Goal: Transaction & Acquisition: Purchase product/service

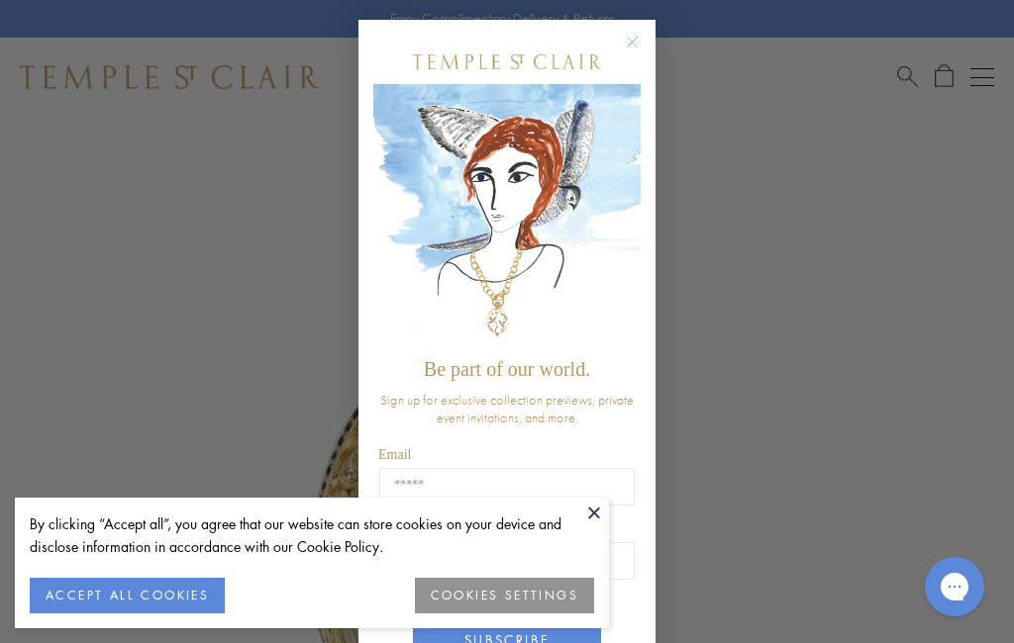
scroll to position [137, 0]
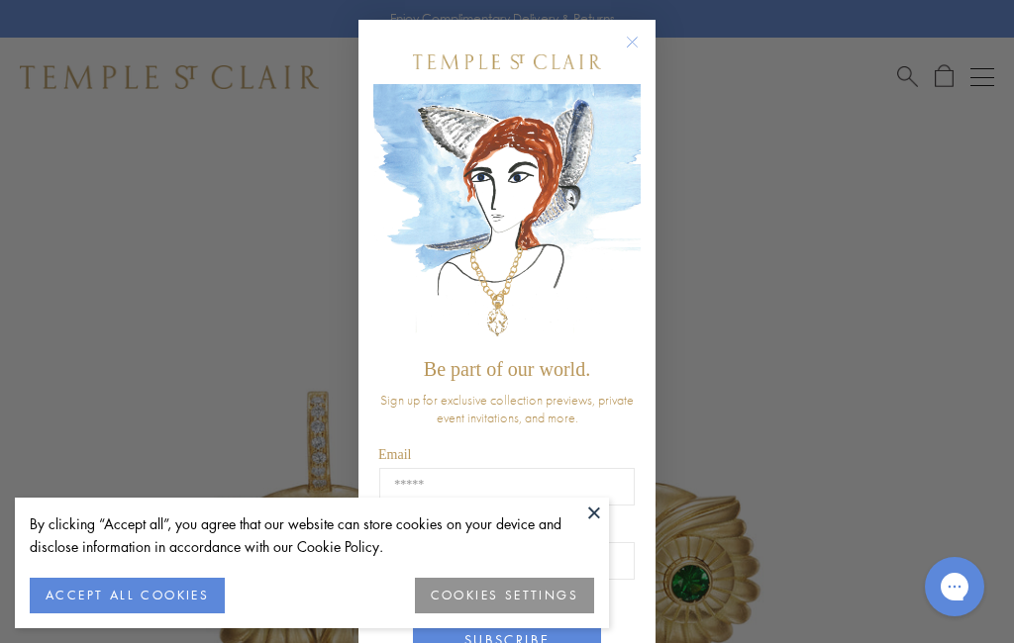
click at [638, 30] on icon "Close dialog" at bounding box center [632, 42] width 25 height 25
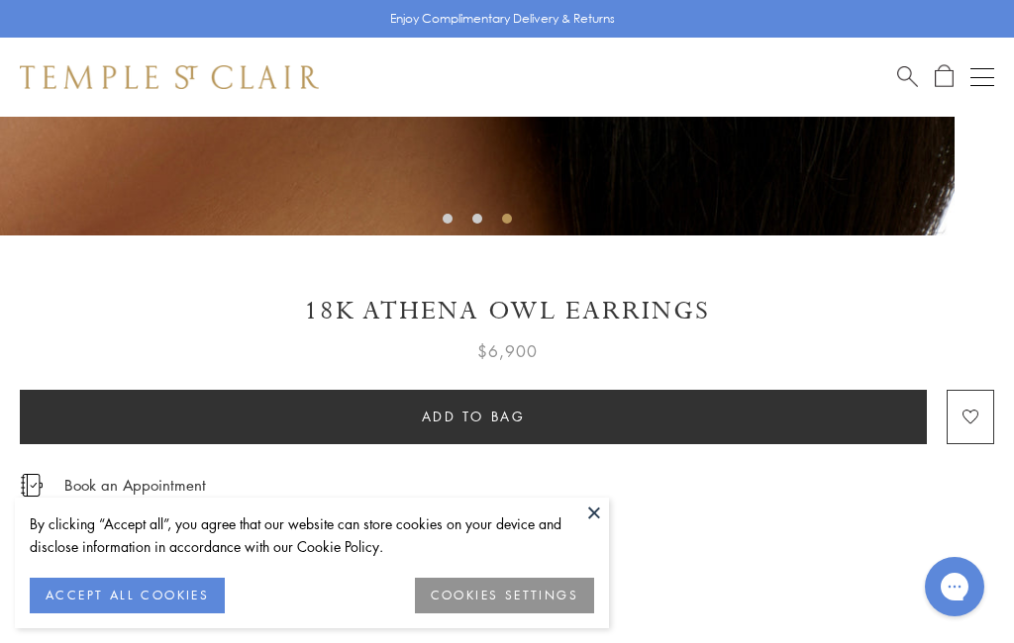
click at [612, 574] on div "Complimentary Delivery and Returns" at bounding box center [507, 563] width 974 height 45
click at [604, 528] on button at bounding box center [594, 513] width 30 height 30
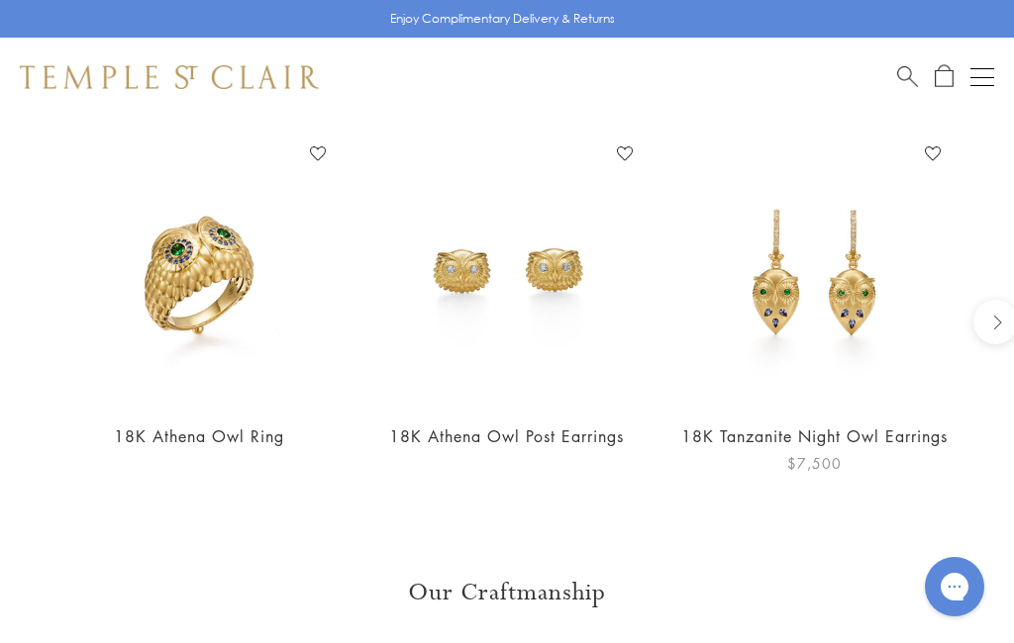
click at [865, 292] on img at bounding box center [814, 272] width 268 height 268
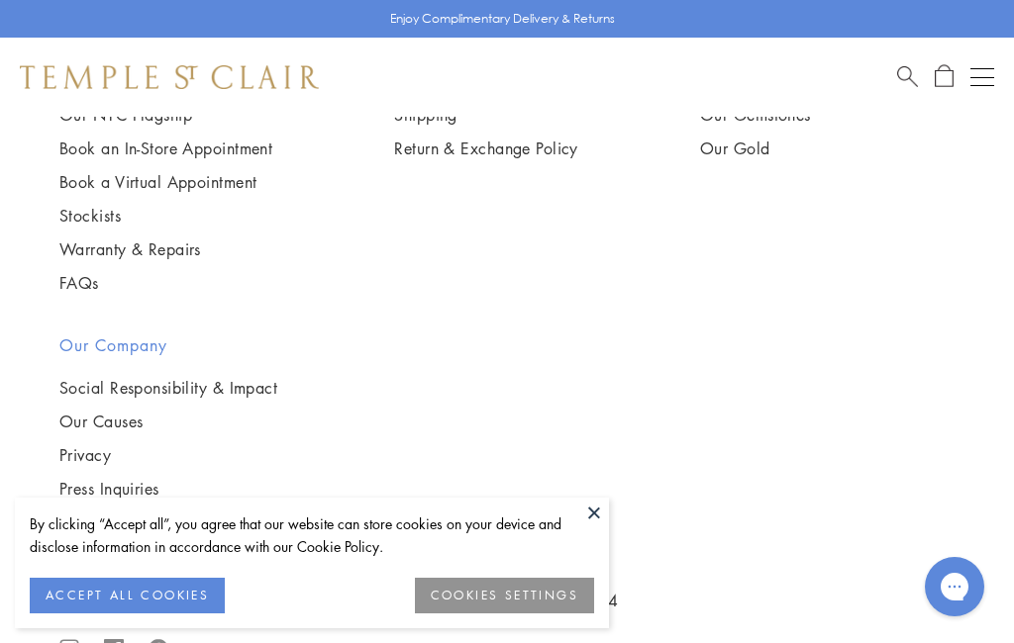
scroll to position [3173, 0]
